Goal: Task Accomplishment & Management: Manage account settings

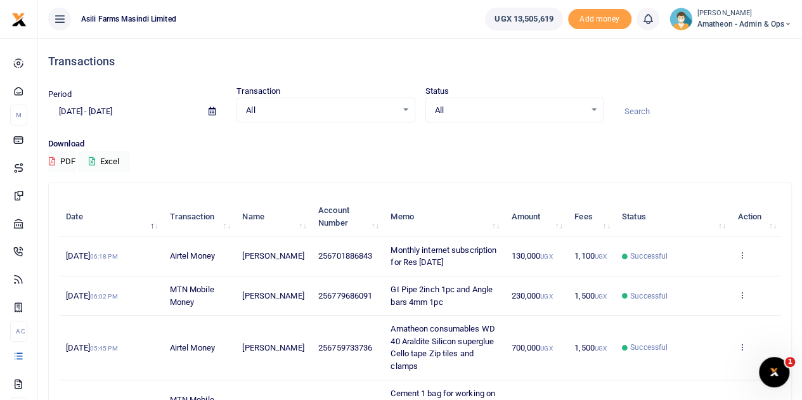
scroll to position [63, 0]
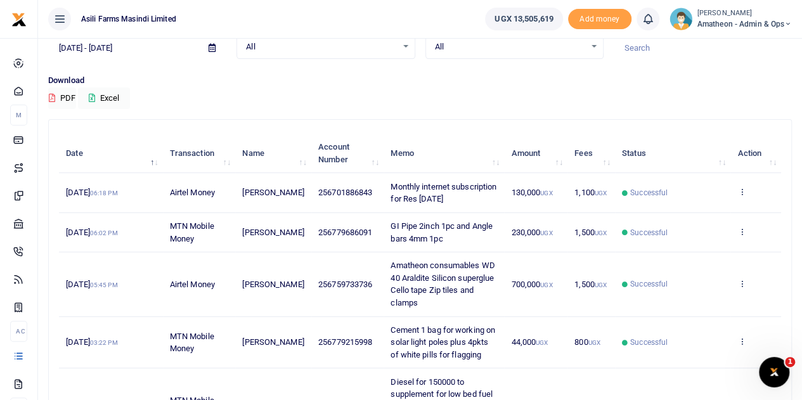
click at [212, 45] on icon at bounding box center [212, 48] width 7 height 8
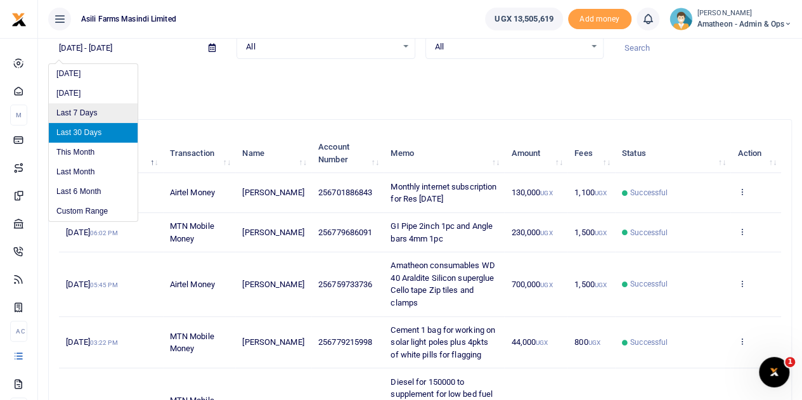
click at [91, 113] on li "Last 7 Days" at bounding box center [93, 113] width 89 height 20
type input "[DATE] - [DATE]"
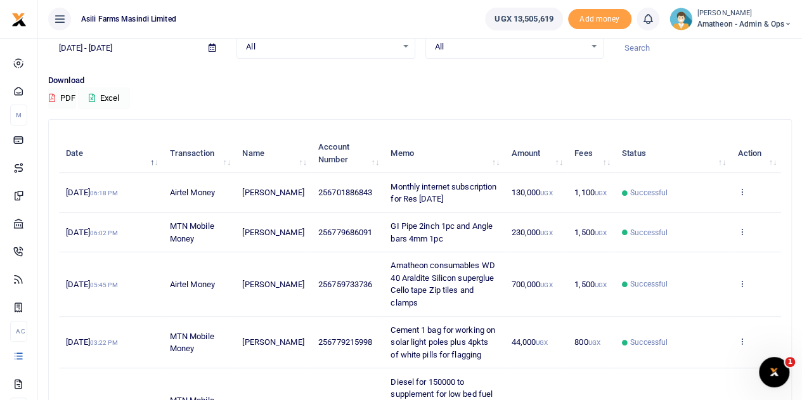
click at [99, 97] on button "Excel" at bounding box center [104, 99] width 52 height 22
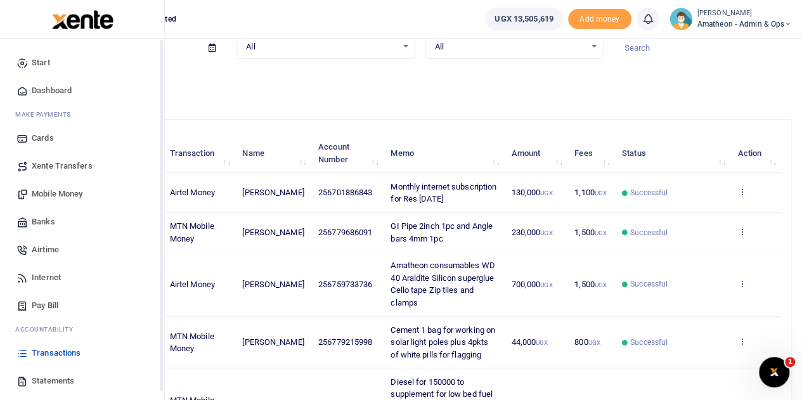
click at [23, 380] on icon at bounding box center [21, 380] width 11 height 11
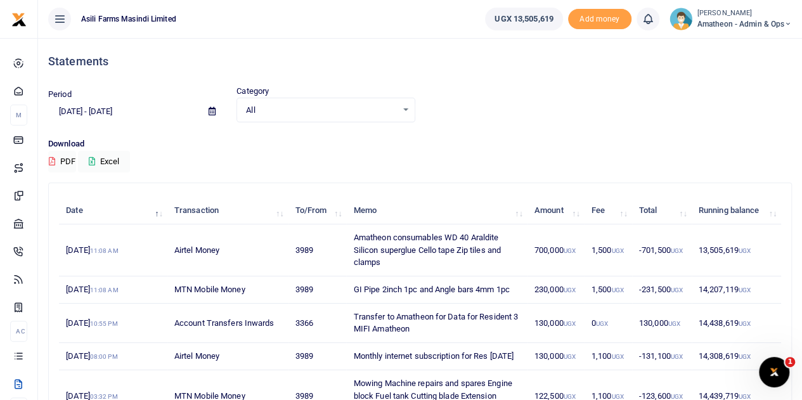
click at [211, 112] on icon at bounding box center [212, 111] width 7 height 8
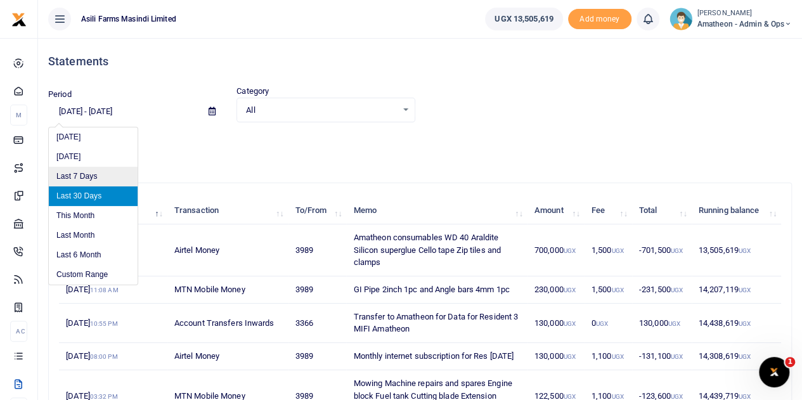
click at [81, 178] on li "Last 7 Days" at bounding box center [93, 177] width 89 height 20
type input "[DATE] - [DATE]"
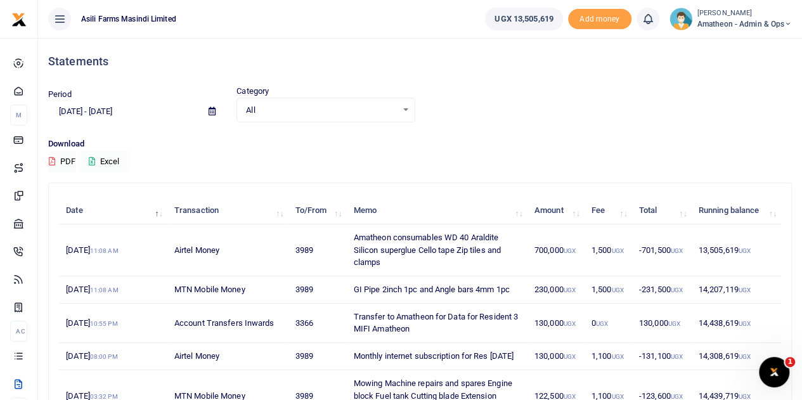
click at [107, 162] on button "Excel" at bounding box center [104, 162] width 52 height 22
